Goal: Transaction & Acquisition: Purchase product/service

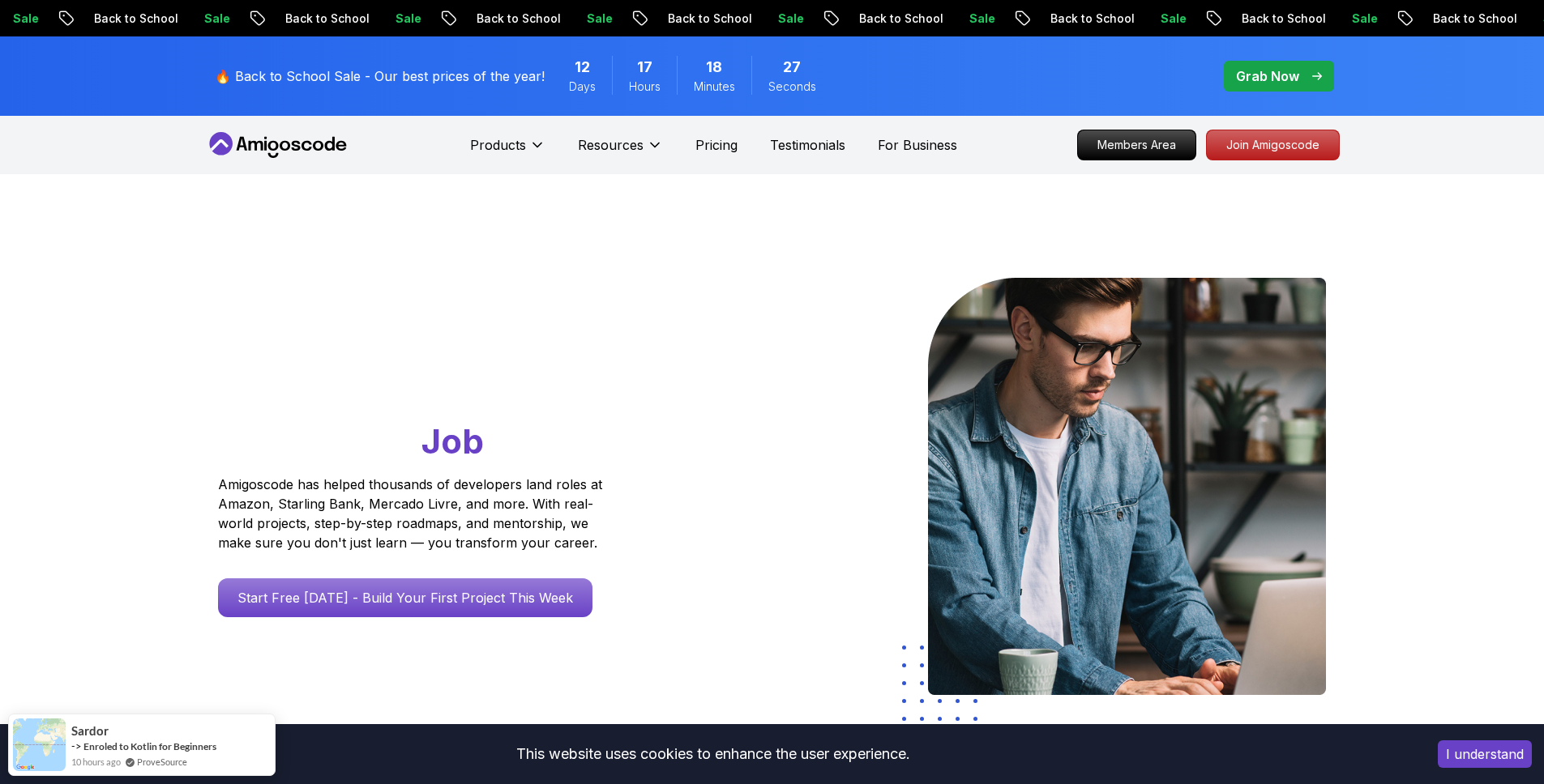
scroll to position [2, 0]
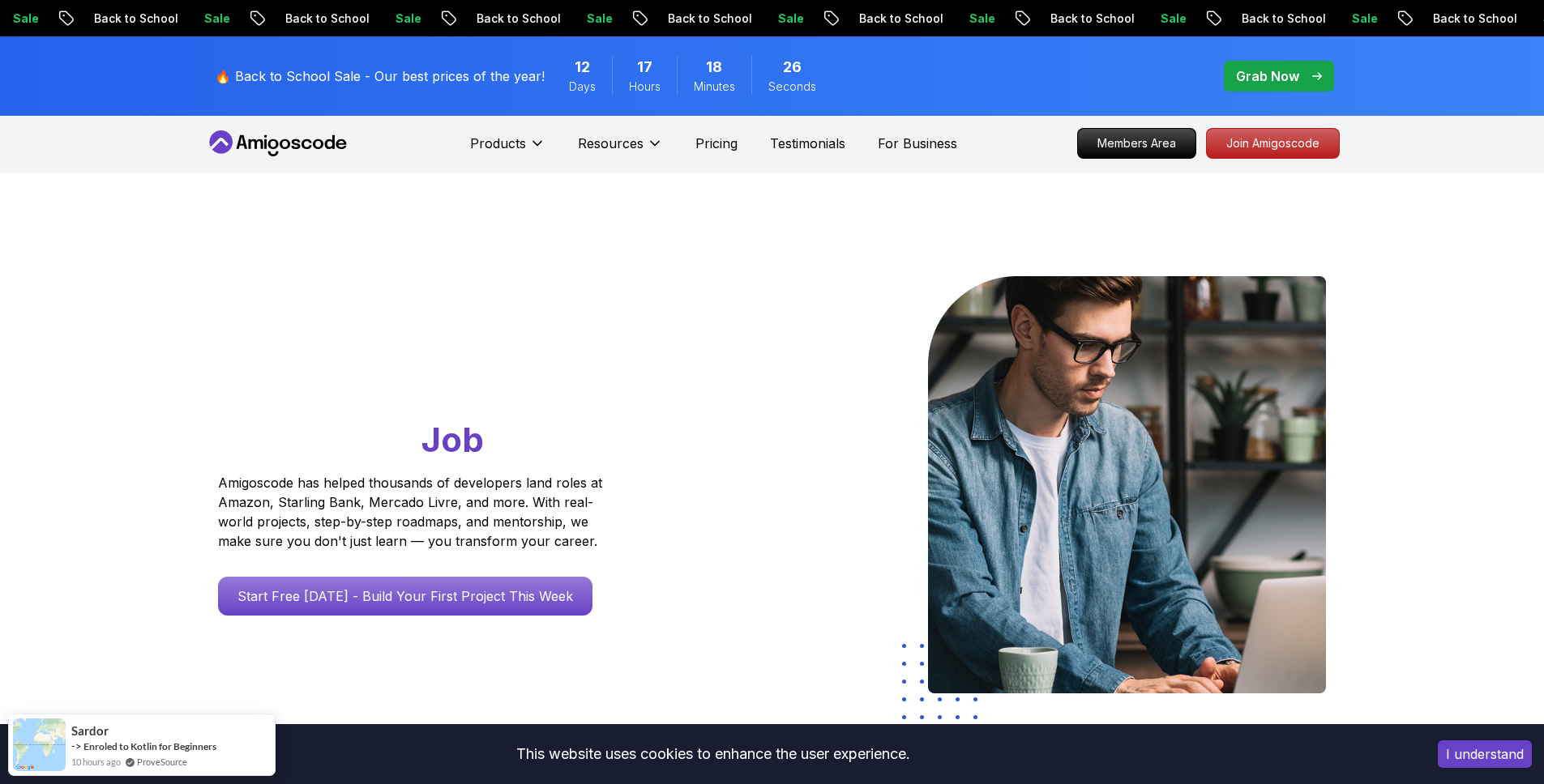
click at [1284, 68] on p "Grab Now" at bounding box center [1267, 75] width 63 height 19
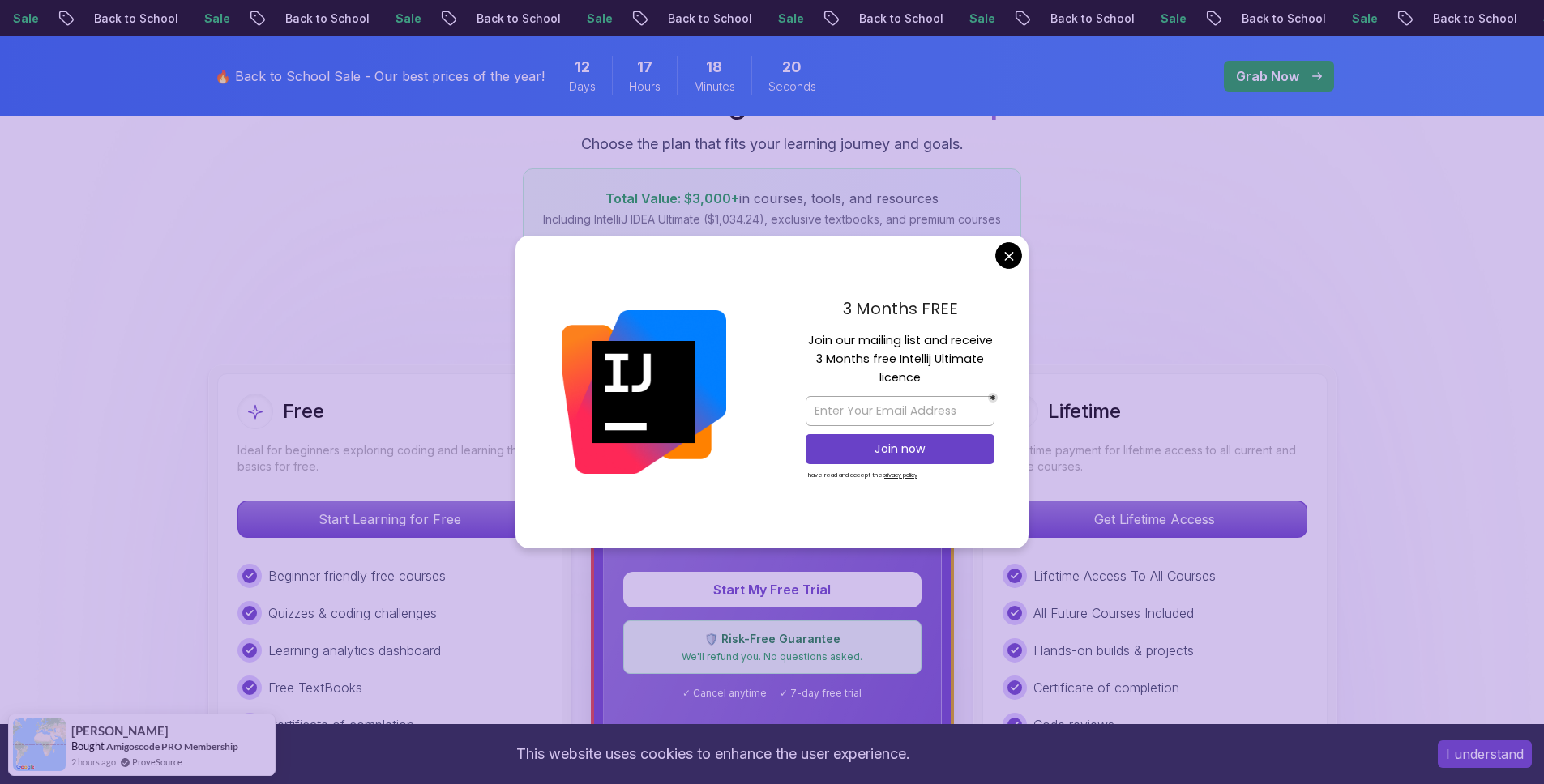
scroll to position [238, 0]
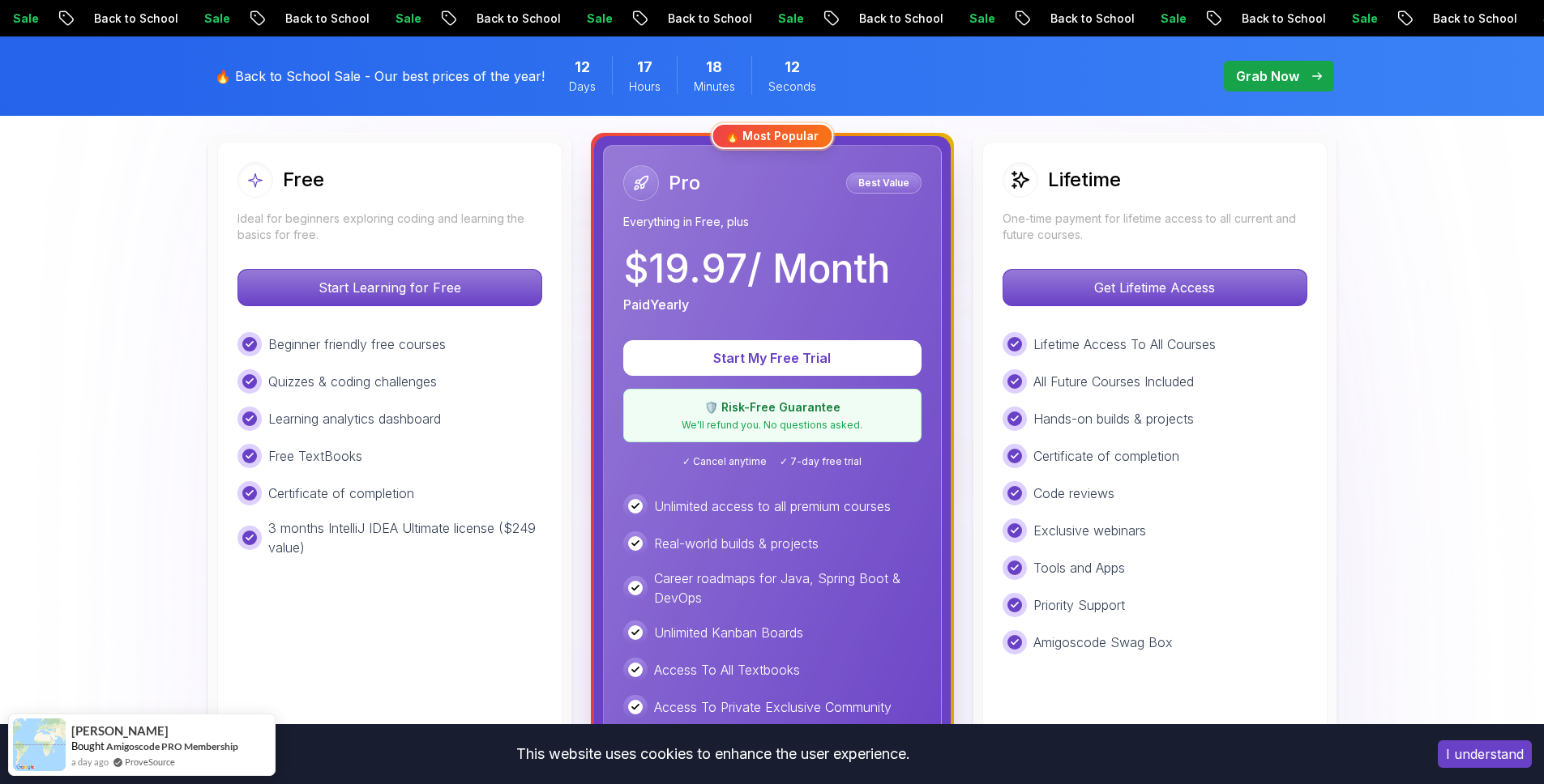
scroll to position [472, 0]
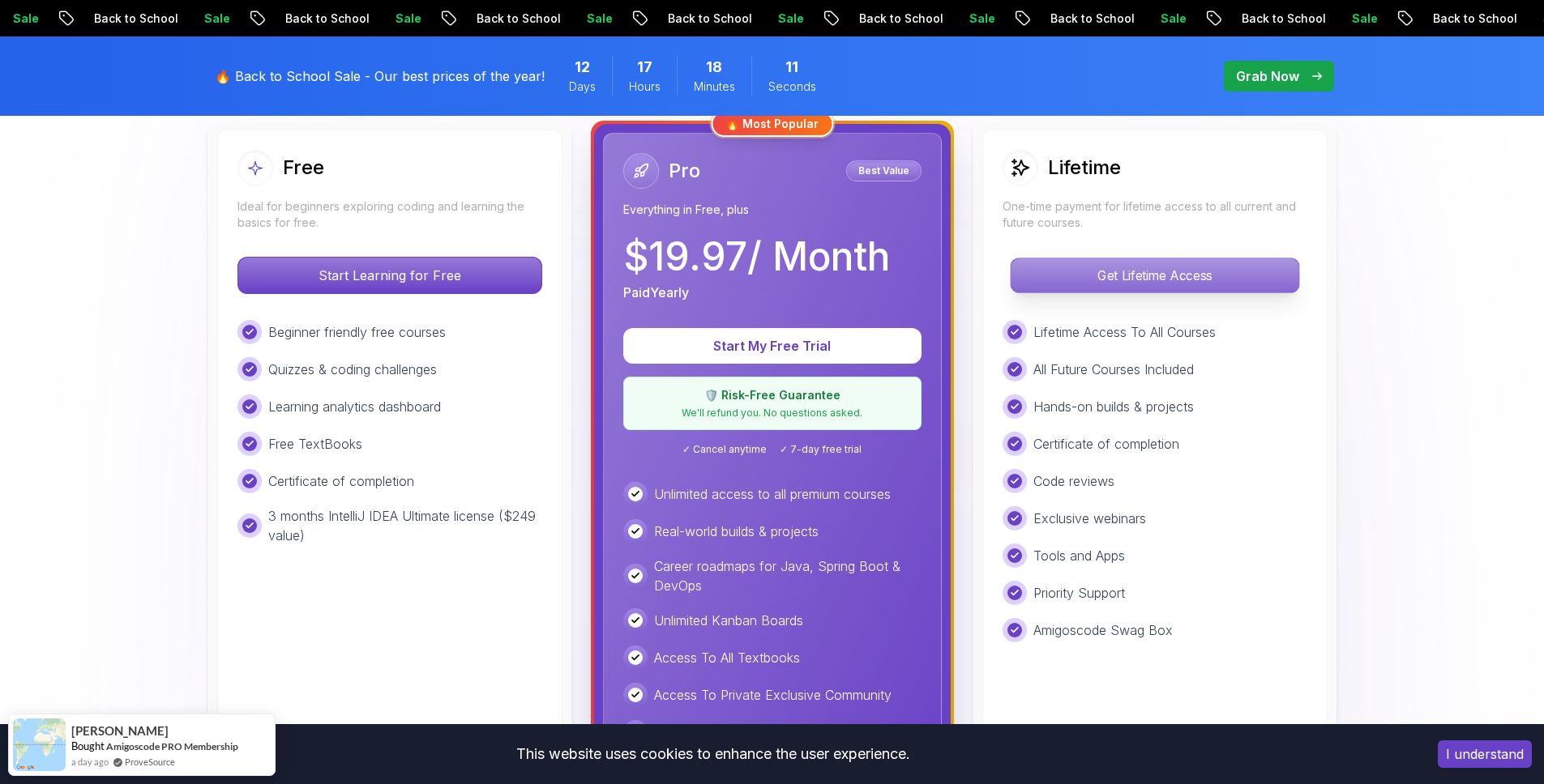
click at [1203, 288] on p "Get Lifetime Access" at bounding box center [1154, 275] width 288 height 34
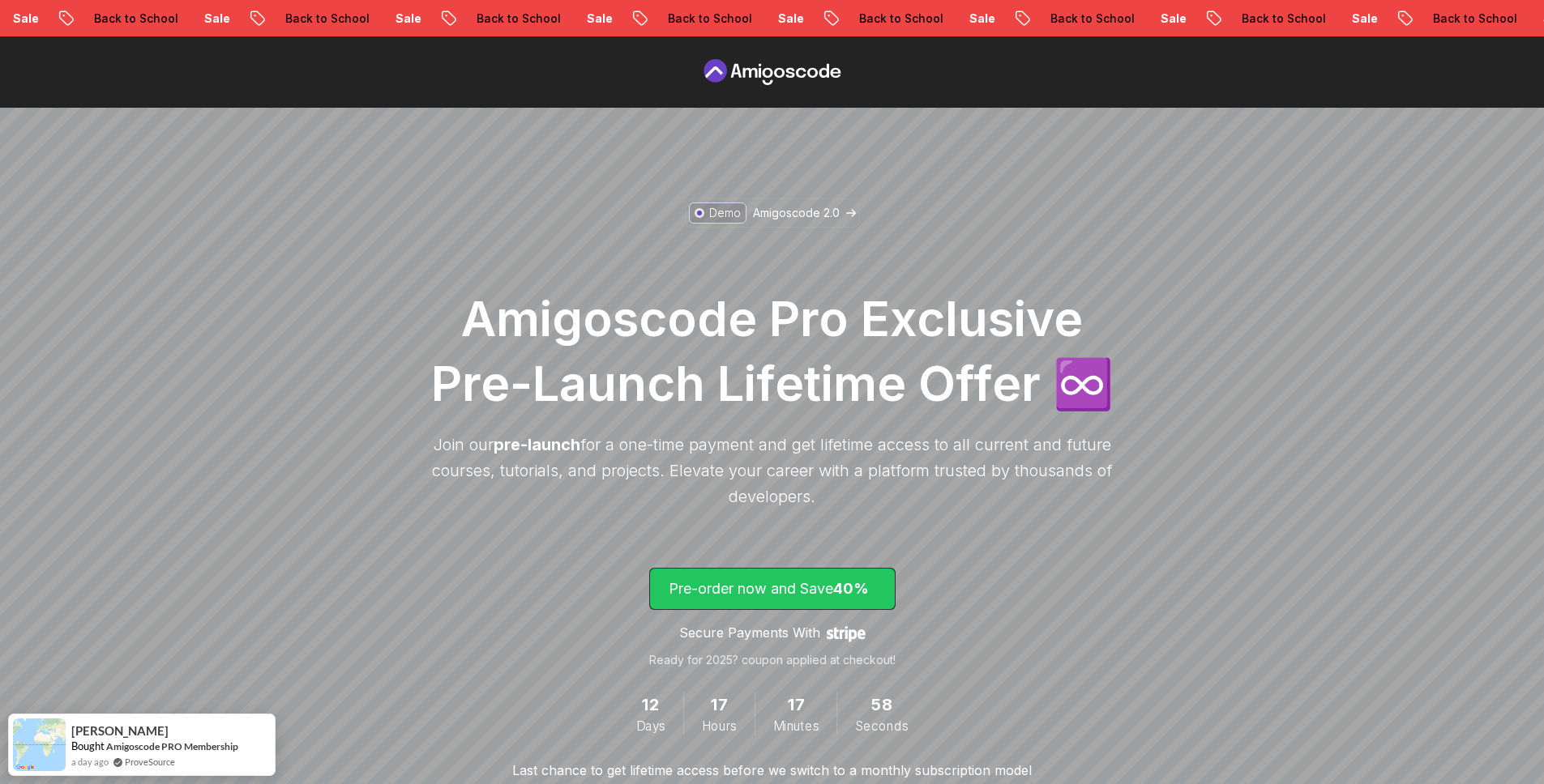
click at [835, 588] on p "Pre-order now and Save 40%" at bounding box center [772, 588] width 208 height 23
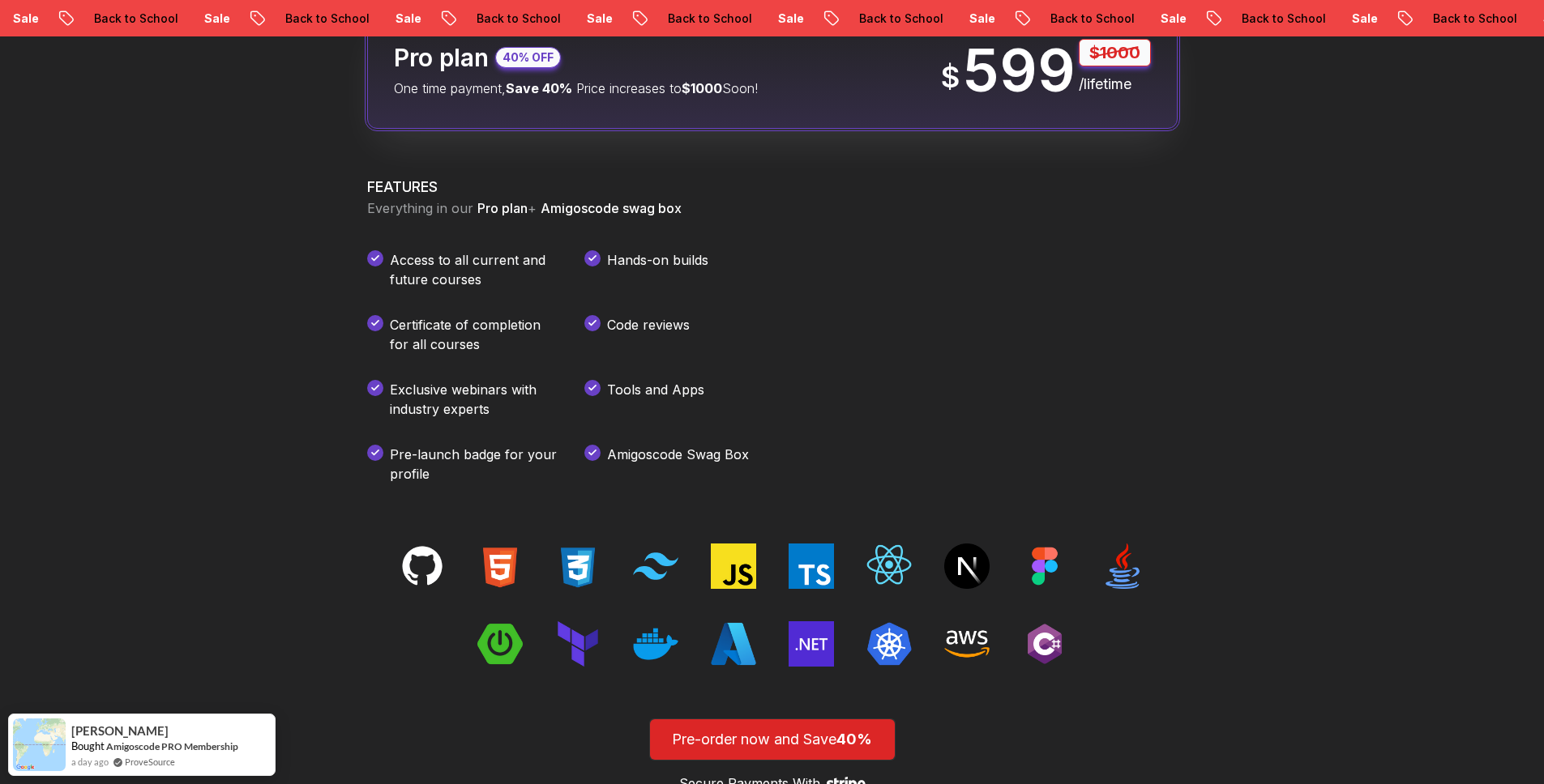
scroll to position [2085, 0]
